Goal: Information Seeking & Learning: Learn about a topic

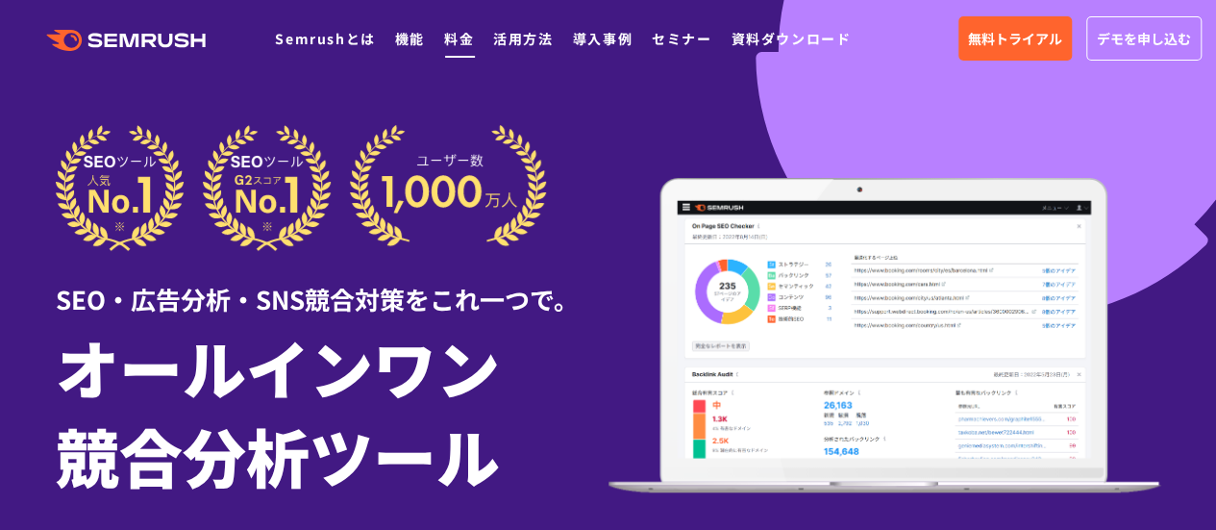
click at [458, 29] on link "料金" at bounding box center [459, 38] width 30 height 19
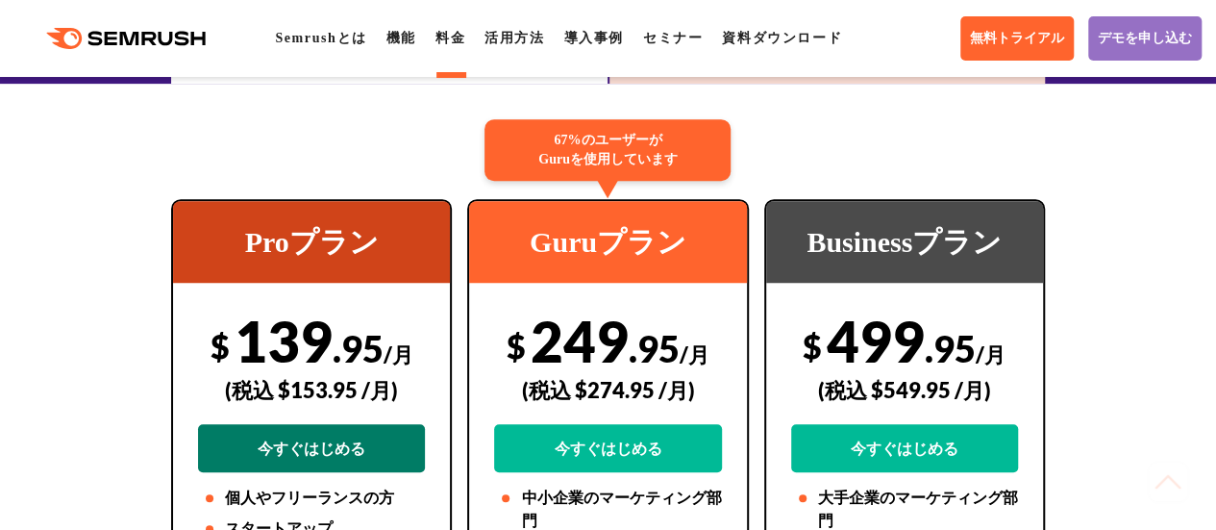
scroll to position [352, 0]
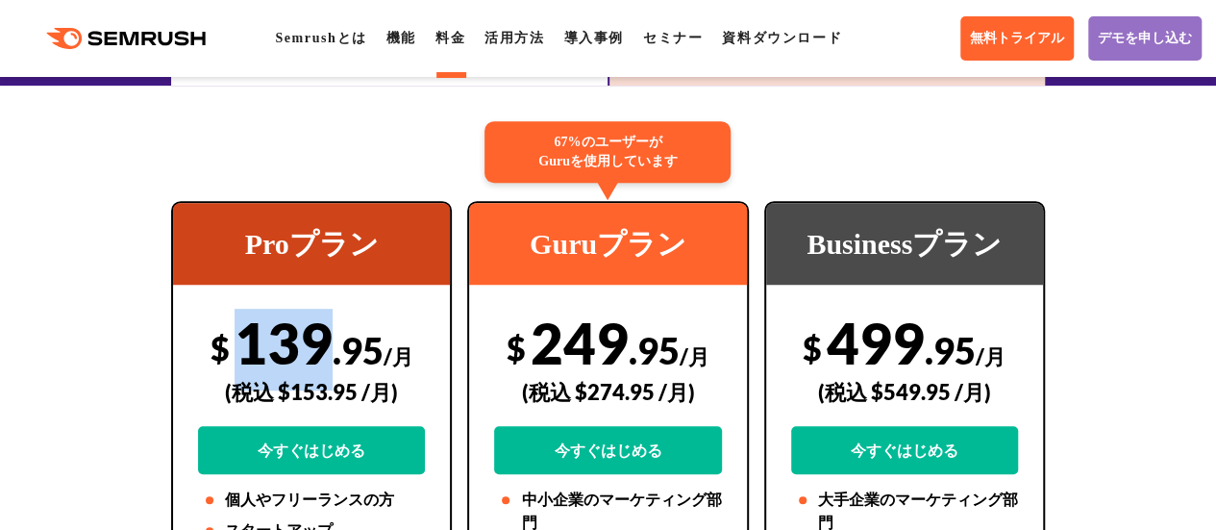
drag, startPoint x: 238, startPoint y: 343, endPoint x: 322, endPoint y: 346, distance: 83.7
click at [322, 346] on div "$ 139 .95 /月 (税込 $153.95 /月) 今すぐはじめる" at bounding box center [311, 391] width 227 height 165
